Goal: Task Accomplishment & Management: Use online tool/utility

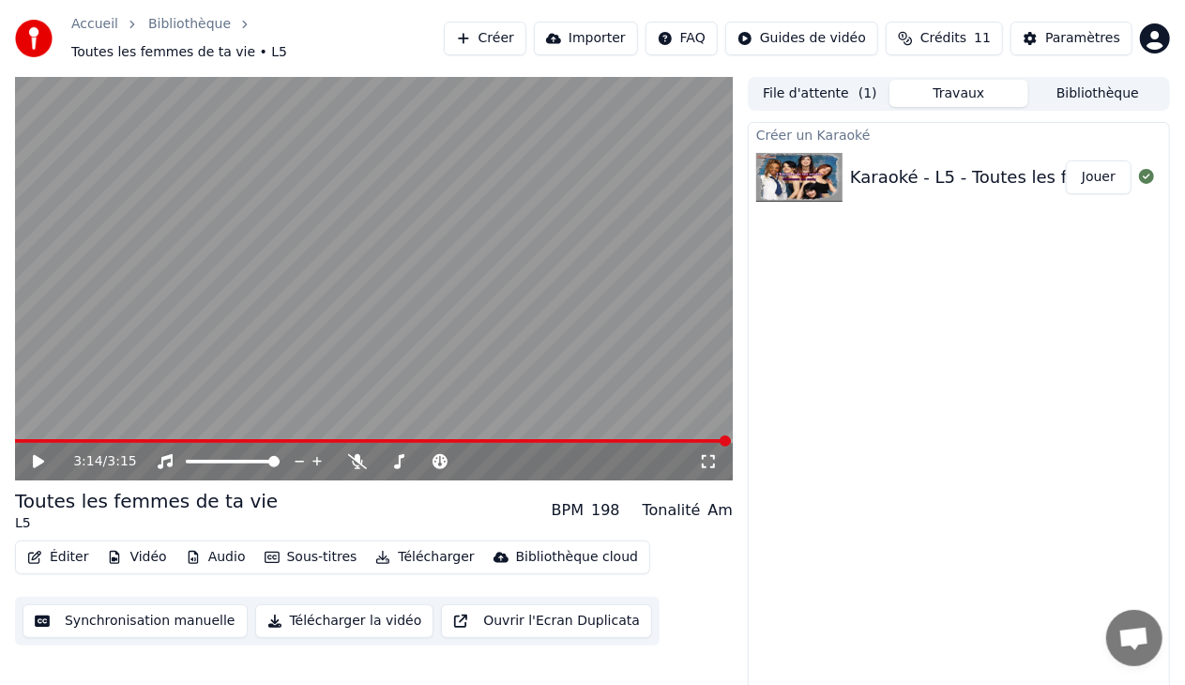
click at [34, 455] on icon at bounding box center [38, 461] width 11 height 13
click at [168, 613] on button "Synchronisation manuelle" at bounding box center [135, 621] width 225 height 34
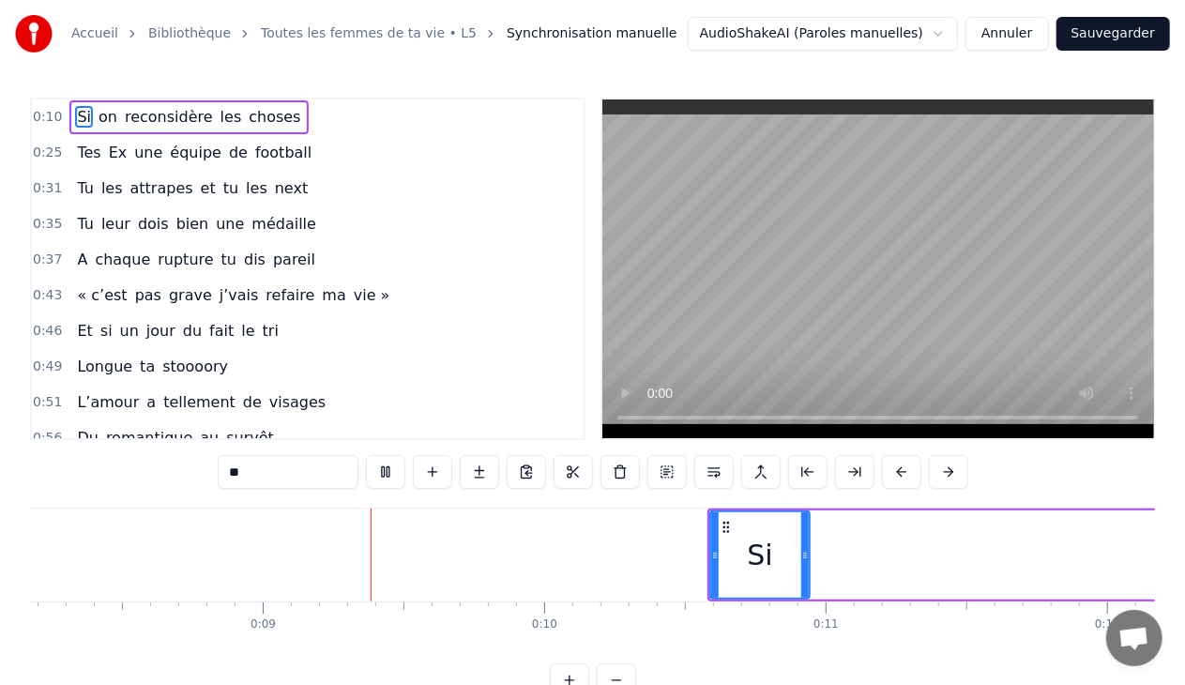
scroll to position [0, 2352]
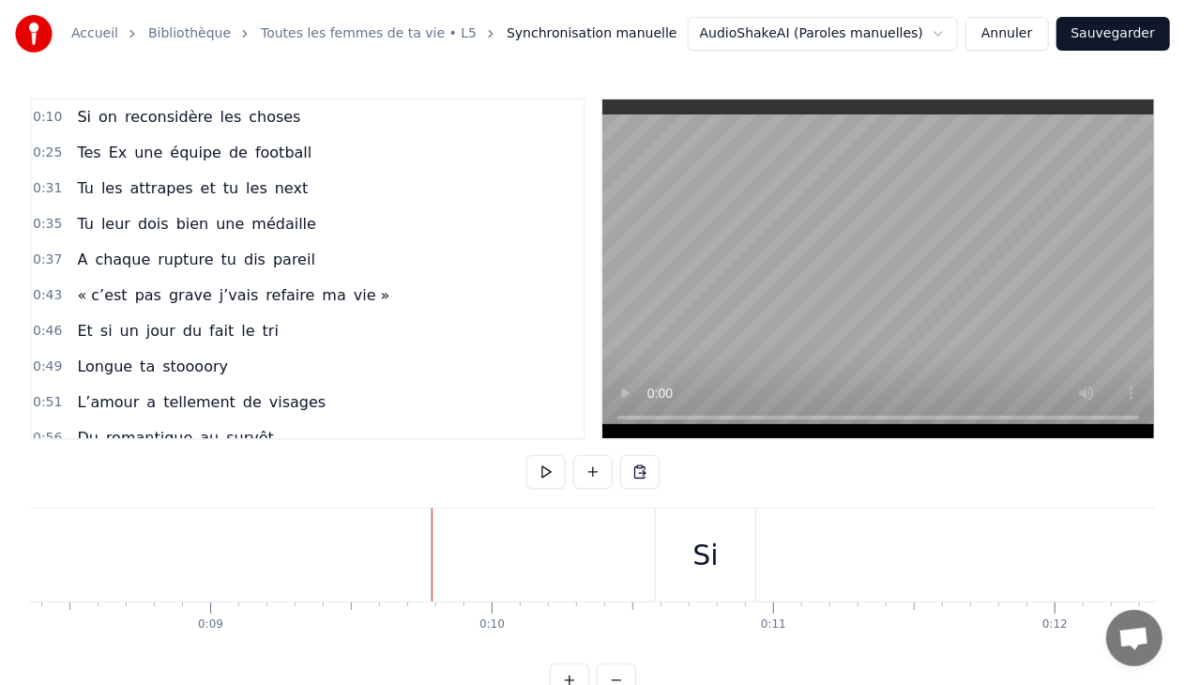
click at [431, 568] on div at bounding box center [431, 554] width 1 height 93
click at [550, 477] on button at bounding box center [545, 472] width 39 height 34
drag, startPoint x: 730, startPoint y: 555, endPoint x: 538, endPoint y: 566, distance: 191.6
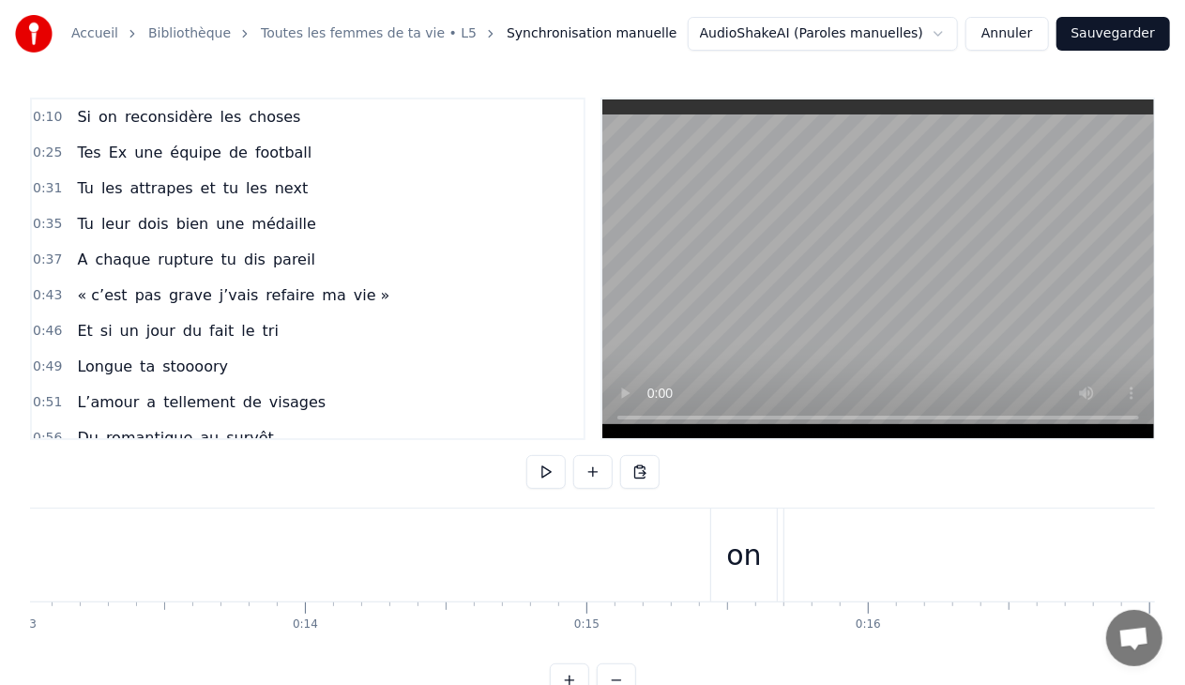
click at [538, 566] on div "Si on reconsidère les choses" at bounding box center [838, 554] width 2992 height 93
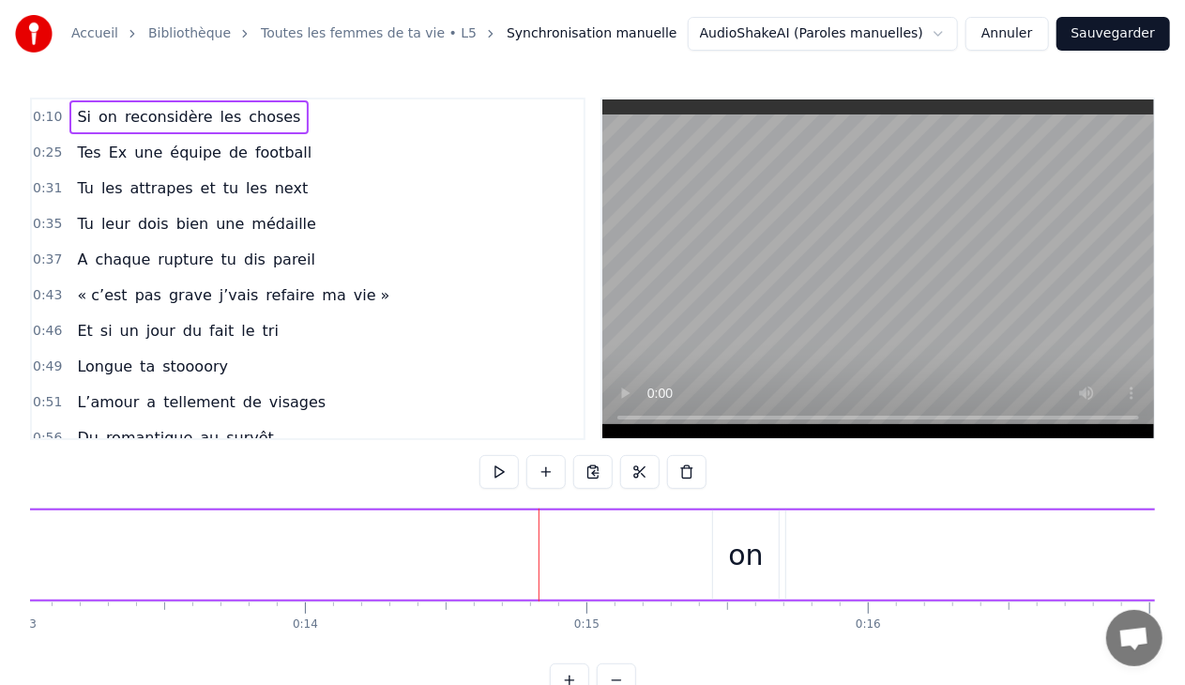
drag, startPoint x: 734, startPoint y: 570, endPoint x: 591, endPoint y: 557, distance: 143.2
click at [535, 572] on div "Si on reconsidère les choses" at bounding box center [838, 554] width 2992 height 93
drag, startPoint x: 749, startPoint y: 560, endPoint x: 587, endPoint y: 572, distance: 161.8
click at [587, 572] on div "Si on reconsidère les choses" at bounding box center [838, 554] width 2992 height 93
click at [508, 473] on button at bounding box center [498, 472] width 39 height 34
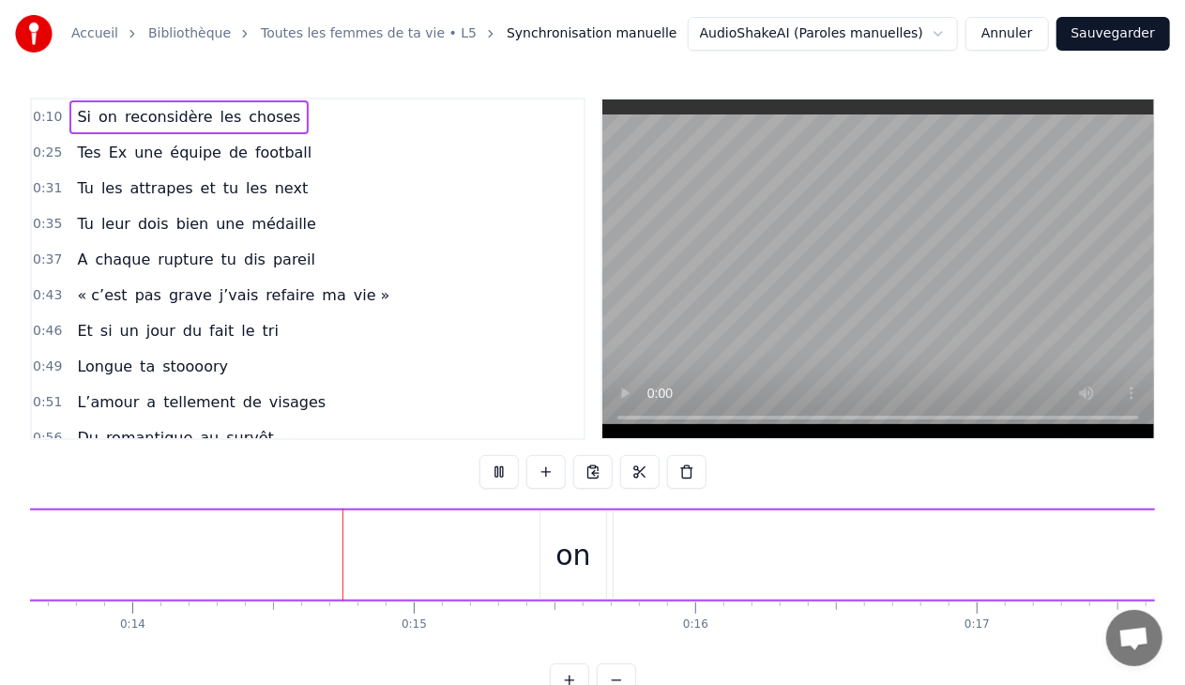
scroll to position [0, 3861]
click at [498, 468] on button at bounding box center [498, 472] width 39 height 34
click at [183, 113] on span "reconsidère" at bounding box center [169, 117] width 92 height 22
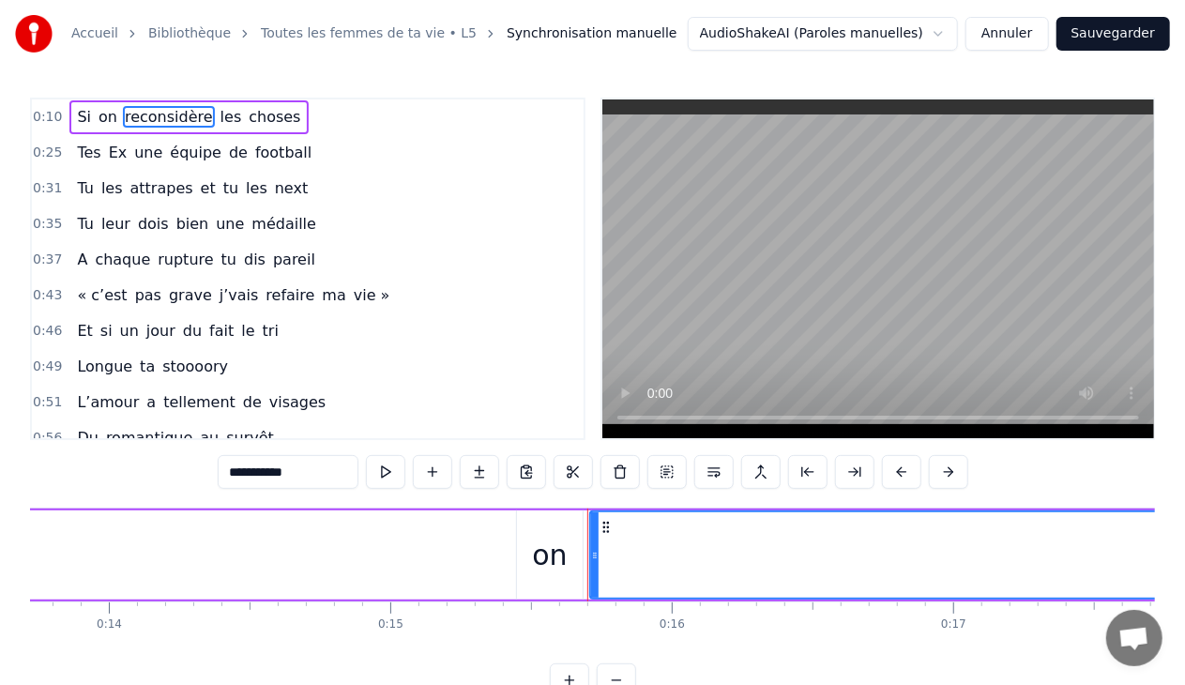
click at [103, 116] on span "on" at bounding box center [108, 117] width 23 height 22
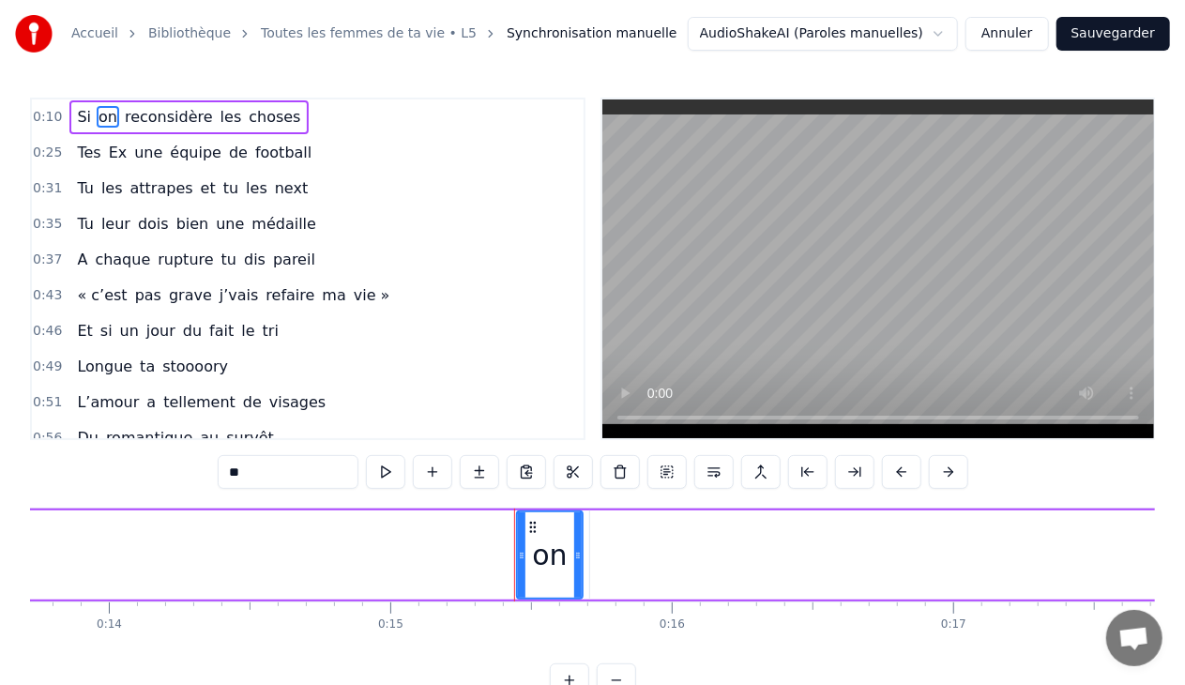
click at [79, 120] on span "Si" at bounding box center [84, 117] width 18 height 22
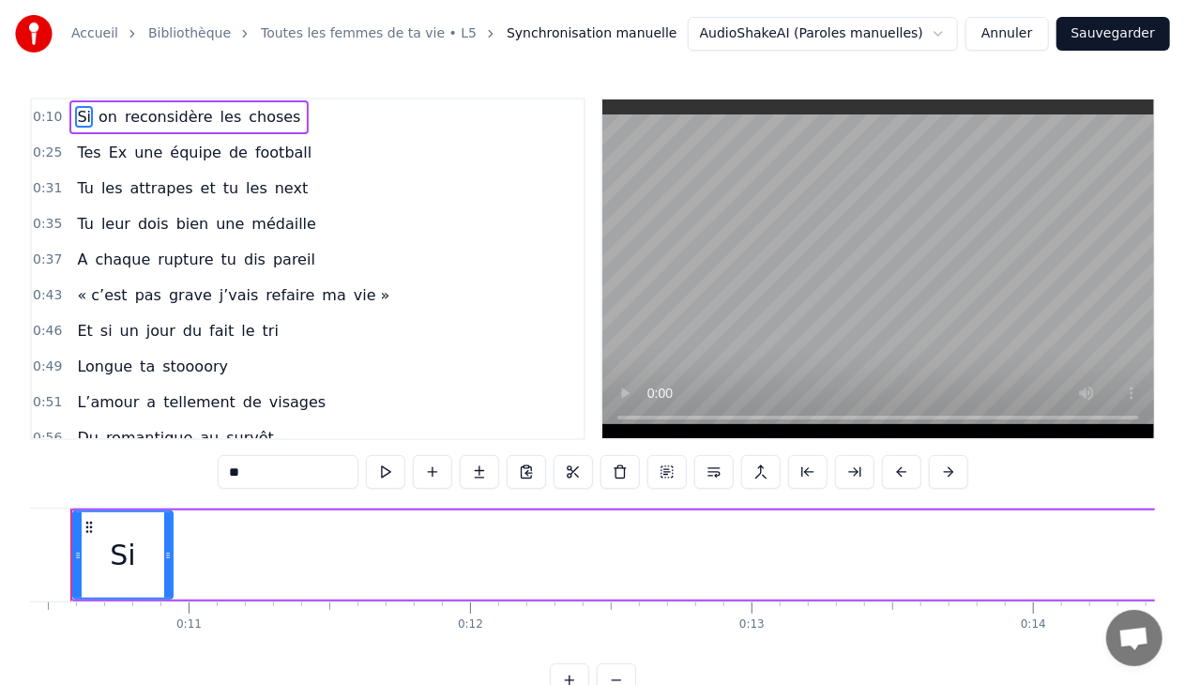
scroll to position [0, 2883]
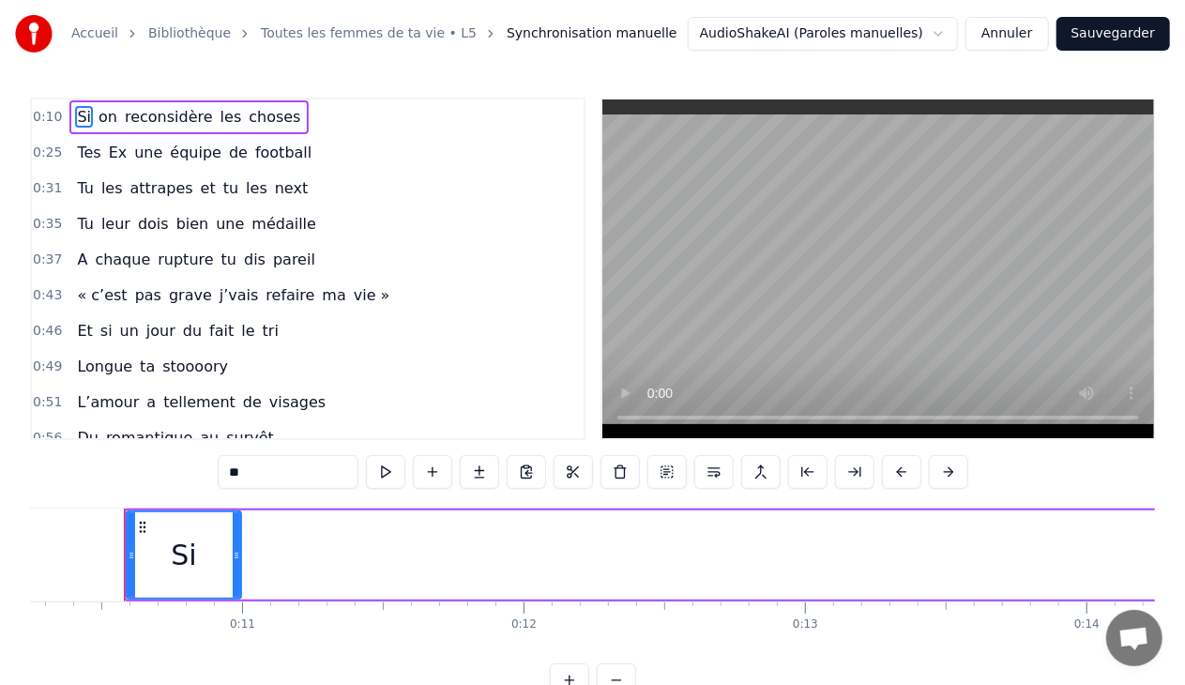
drag, startPoint x: 222, startPoint y: 554, endPoint x: 237, endPoint y: 552, distance: 15.3
click at [237, 552] on icon at bounding box center [237, 555] width 8 height 15
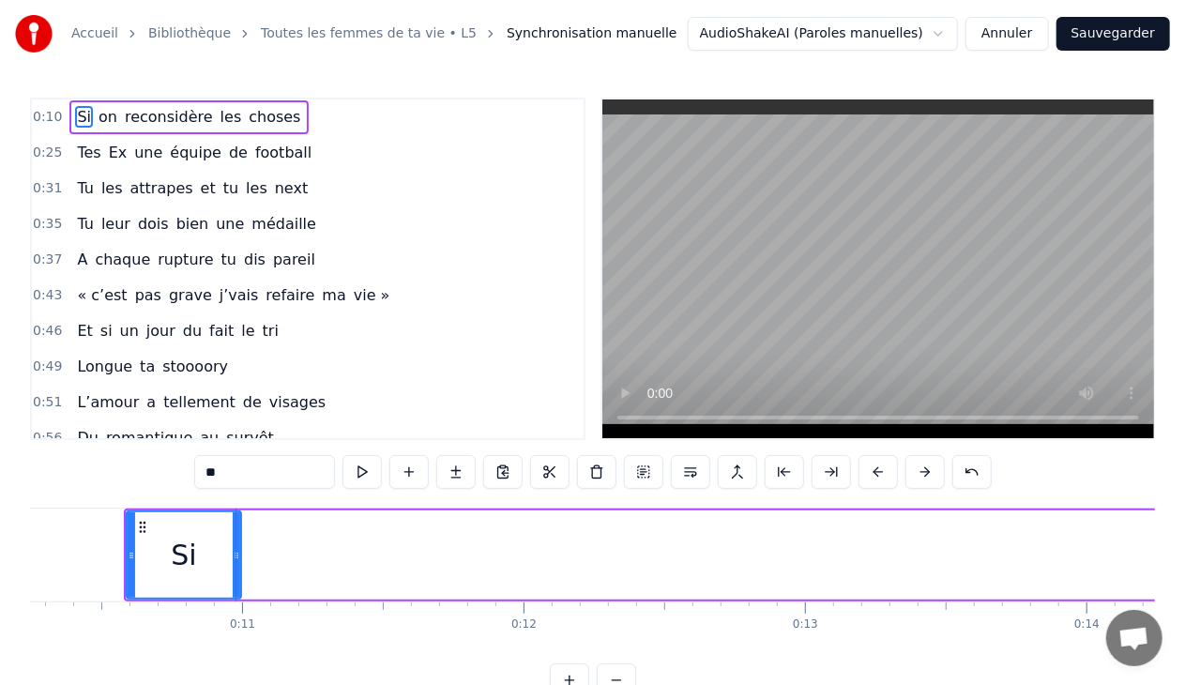
click at [79, 120] on span "Si" at bounding box center [84, 117] width 18 height 22
click at [103, 114] on span "on" at bounding box center [108, 117] width 23 height 22
type input "**"
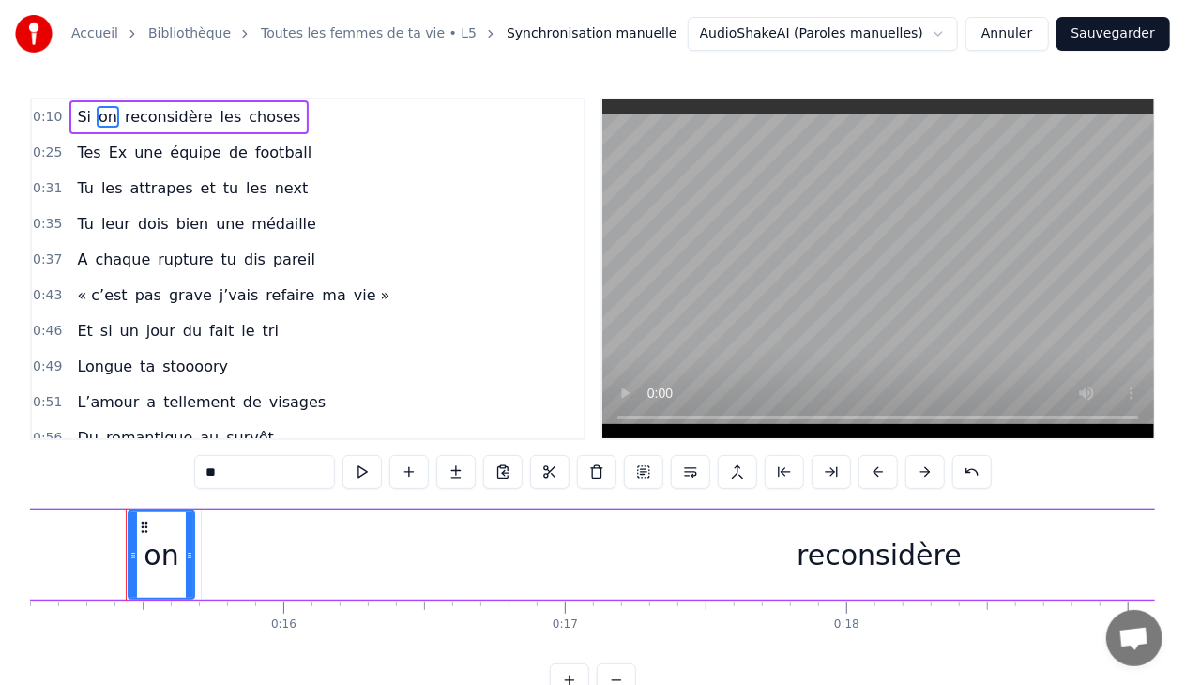
scroll to position [0, 4251]
drag, startPoint x: 128, startPoint y: 550, endPoint x: 0, endPoint y: 554, distance: 127.7
click at [0, 554] on div "Accueil Bibliothèque Toutes les femmes de ta vie • L5 Synchronisation manuelle …" at bounding box center [592, 348] width 1185 height 697
